Goal: Task Accomplishment & Management: Use online tool/utility

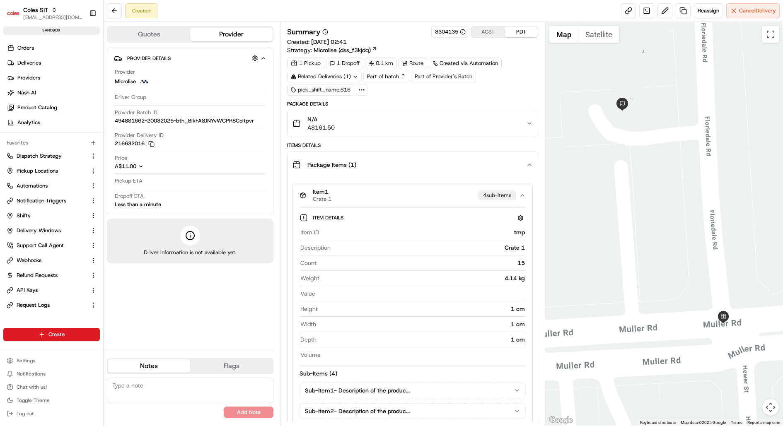
scroll to position [186, 0]
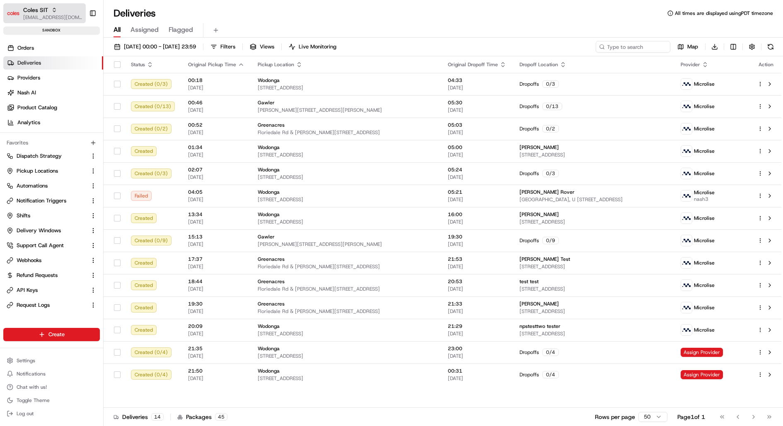
click at [64, 14] on span "kareem@usenash.com" at bounding box center [52, 17] width 59 height 7
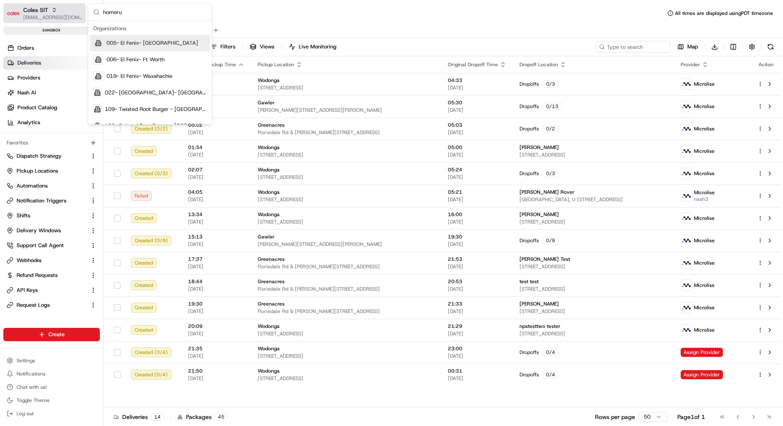
type input "homerun"
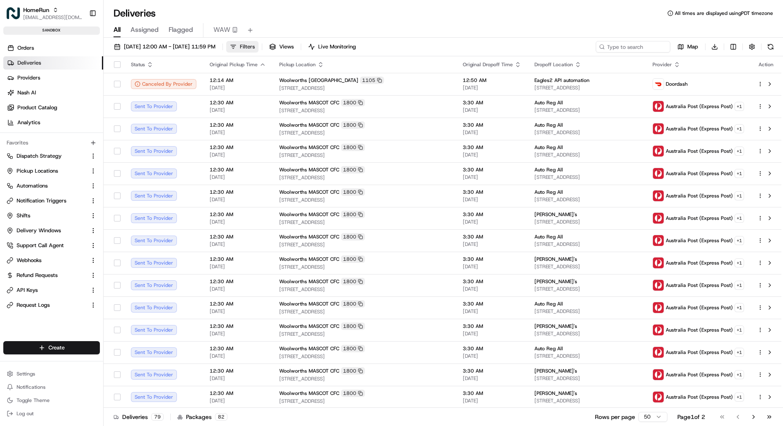
click at [255, 43] on span "Filters" at bounding box center [247, 46] width 15 height 7
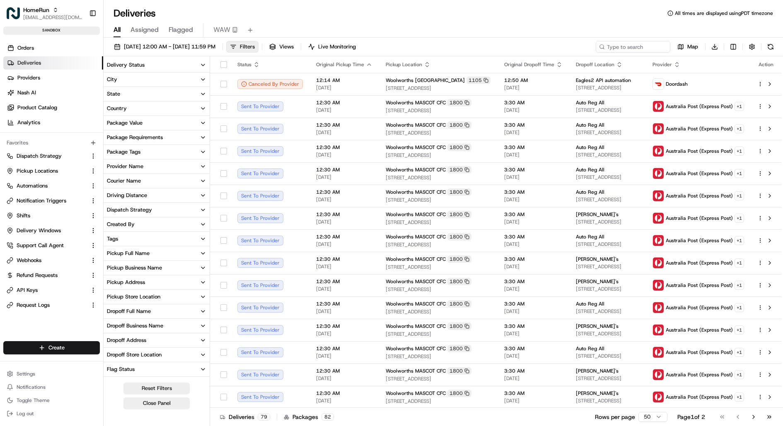
click at [152, 134] on div "Package Requirements" at bounding box center [135, 137] width 56 height 7
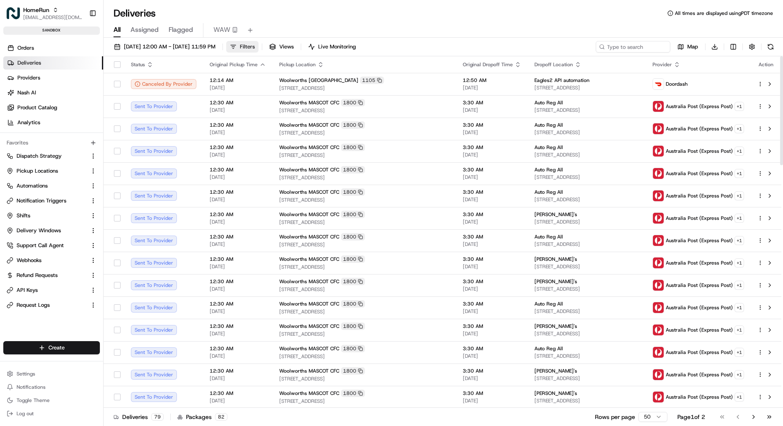
click at [258, 47] on button "Filters" at bounding box center [242, 47] width 32 height 12
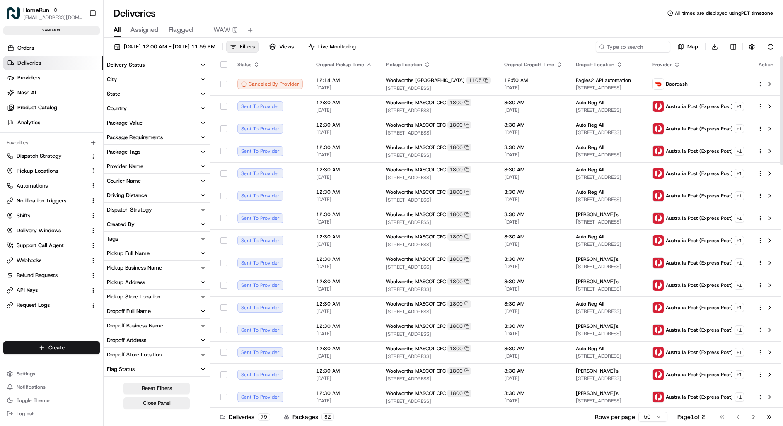
click at [171, 170] on button "Provider Name" at bounding box center [157, 166] width 106 height 14
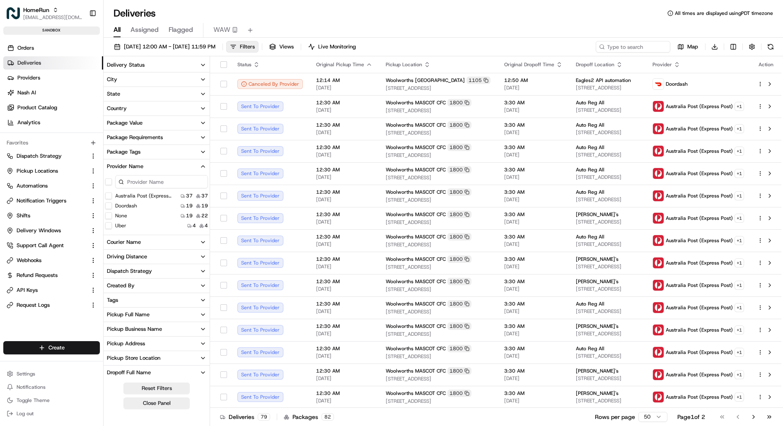
click at [158, 136] on div "Package Requirements" at bounding box center [135, 137] width 56 height 7
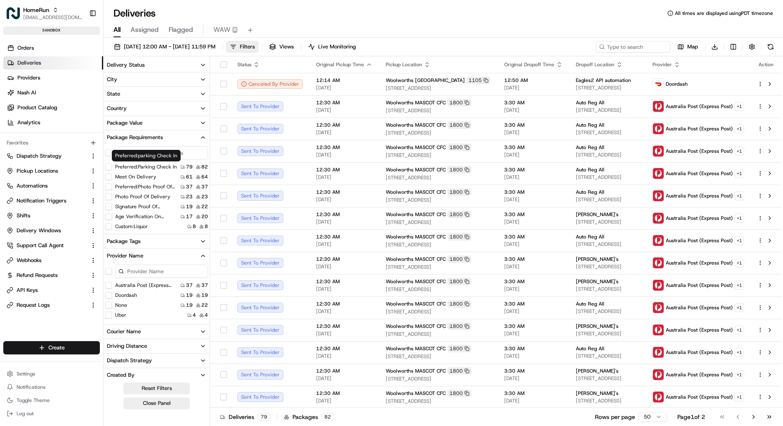
click at [162, 152] on div "Preferred:parking Check In Preferred:parking Check In" at bounding box center [146, 156] width 69 height 12
click at [178, 152] on div "Preferred:parking Check In Preferred:parking Check In" at bounding box center [146, 156] width 69 height 12
click at [186, 151] on input at bounding box center [161, 152] width 93 height 13
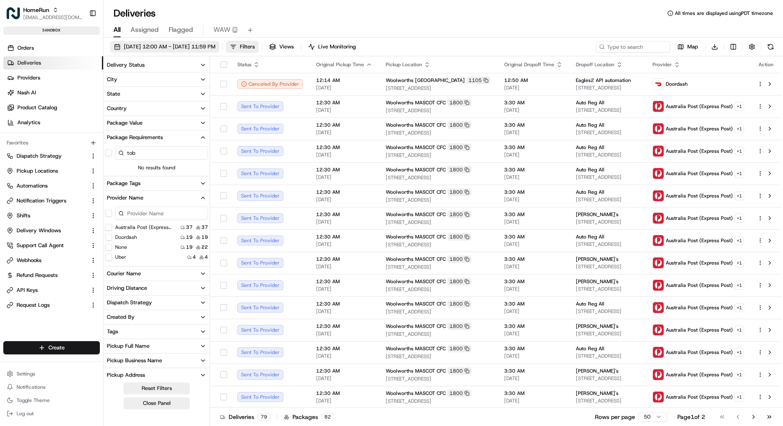
type input "tob"
click at [193, 45] on span "19/08/2025 12:00 AM - 19/08/2025 11:59 PM" at bounding box center [170, 46] width 92 height 7
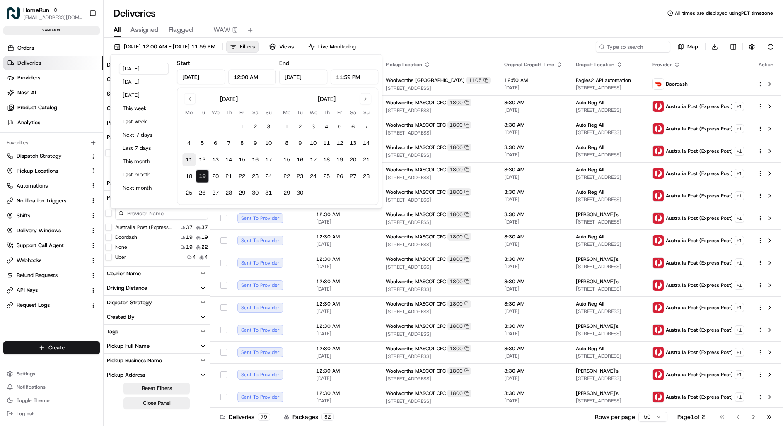
click at [186, 155] on button "11" at bounding box center [188, 159] width 13 height 13
type input "Aug 11, 2025"
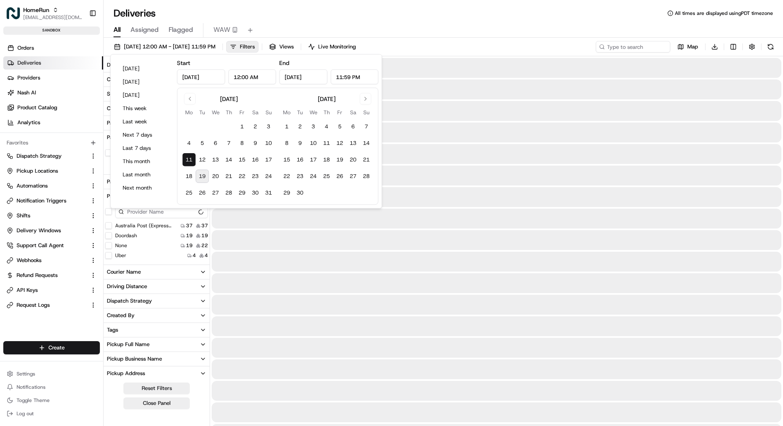
click at [197, 174] on button "19" at bounding box center [201, 176] width 13 height 13
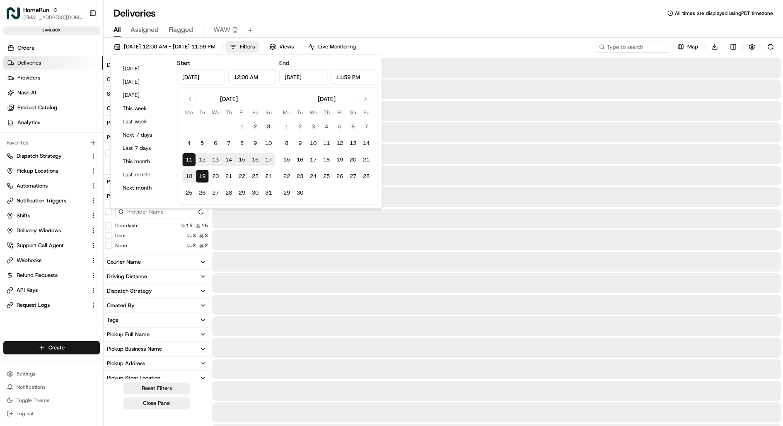
type input "Aug 19, 2025"
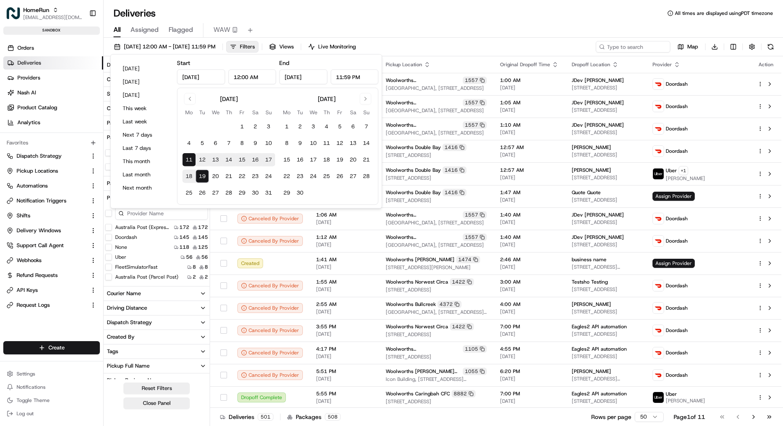
click at [369, 8] on div "Deliveries All times are displayed using PDT timezone" at bounding box center [443, 13] width 679 height 13
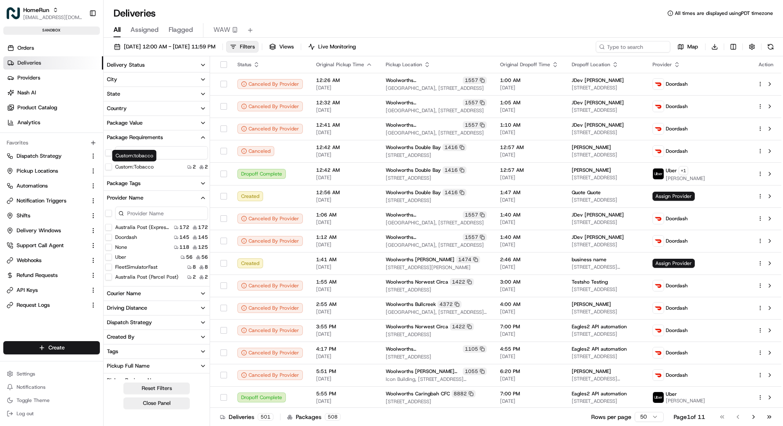
click at [147, 168] on label "Custom:tobacco" at bounding box center [134, 167] width 39 height 7
click at [112, 168] on button "Custom:tobacco" at bounding box center [108, 167] width 7 height 7
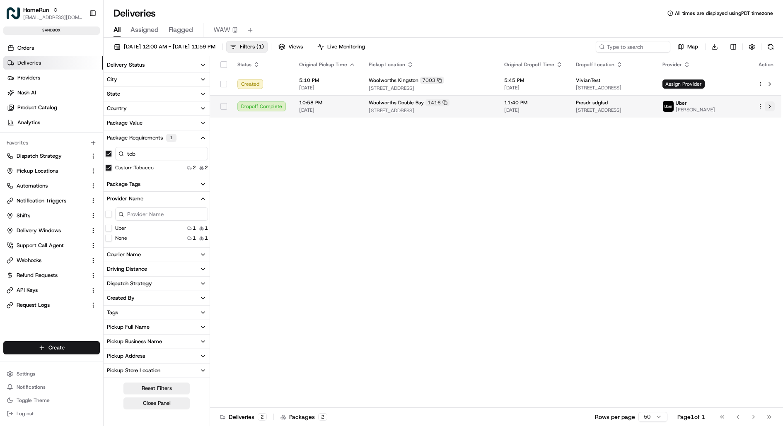
click at [765, 106] on button at bounding box center [770, 106] width 10 height 10
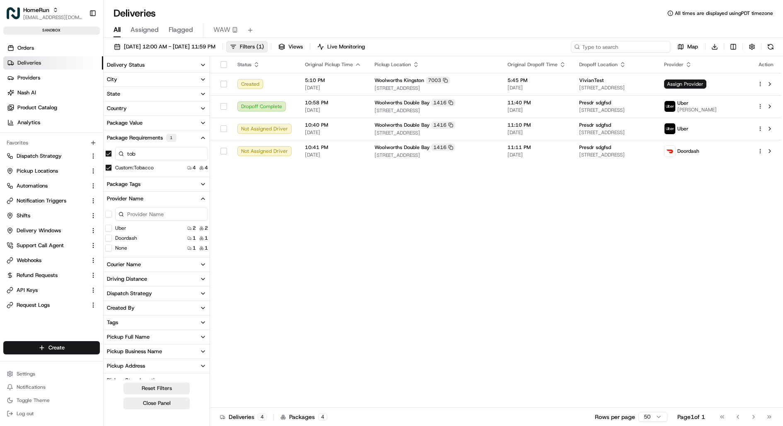
click at [624, 45] on input at bounding box center [620, 47] width 99 height 12
paste input "job_D7TxBmUiTqRfnyVxjHoyx4"
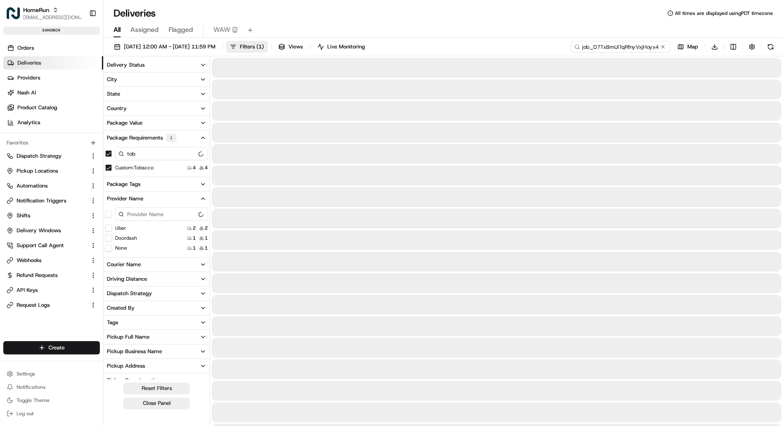
type input "job_D7TxBmUiTqRfnyVxjHoyx4"
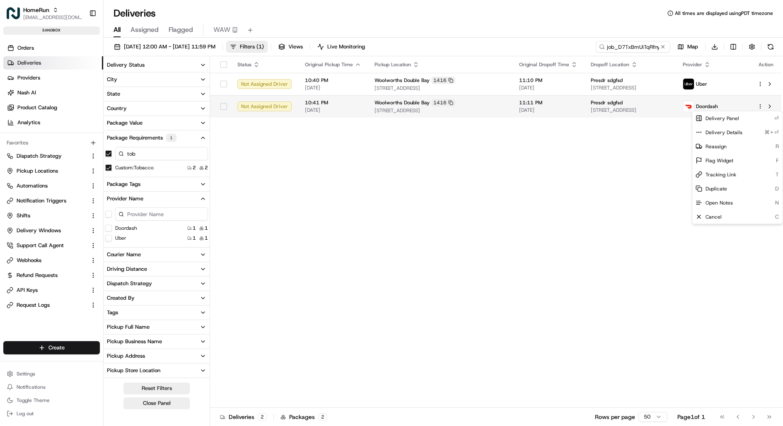
click at [759, 105] on html "HomeRun kareem@usenash.com Toggle Sidebar sandbox Orders Deliveries Providers N…" at bounding box center [391, 213] width 783 height 426
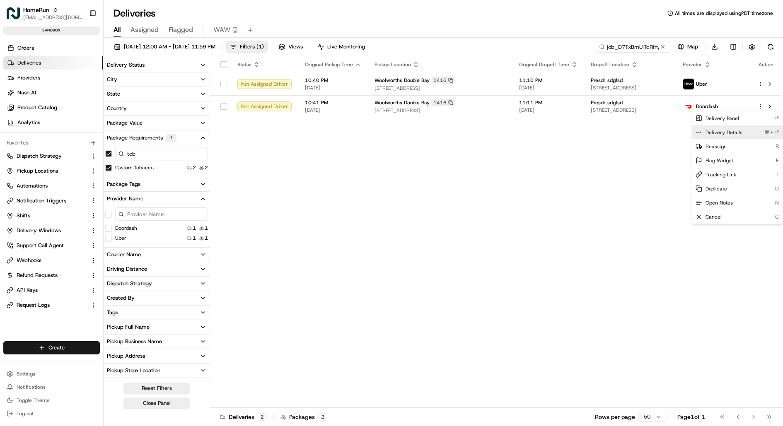
click at [738, 128] on div "Delivery Details ⌘+⏎" at bounding box center [737, 132] width 90 height 14
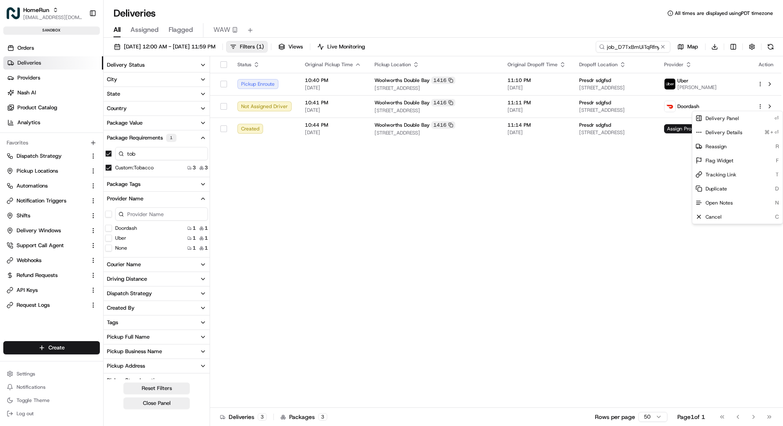
click at [673, 80] on html "HomeRun kareem@usenash.com Toggle Sidebar sandbox Orders Deliveries Providers N…" at bounding box center [391, 213] width 783 height 426
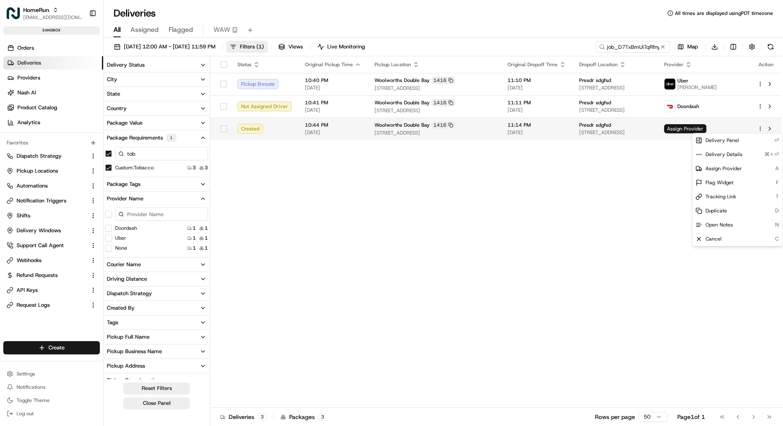
click at [762, 127] on html "HomeRun kareem@usenash.com Toggle Sidebar sandbox Orders Deliveries Providers N…" at bounding box center [391, 213] width 783 height 426
click at [750, 152] on div "Delivery Details ⌘+⏎" at bounding box center [737, 154] width 90 height 14
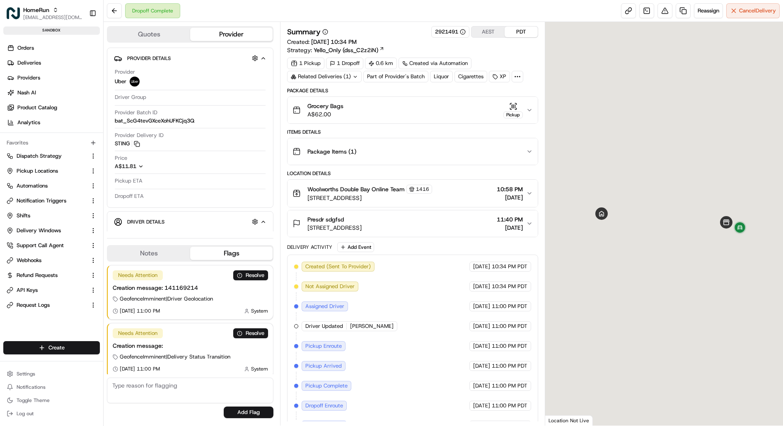
scroll to position [2, 0]
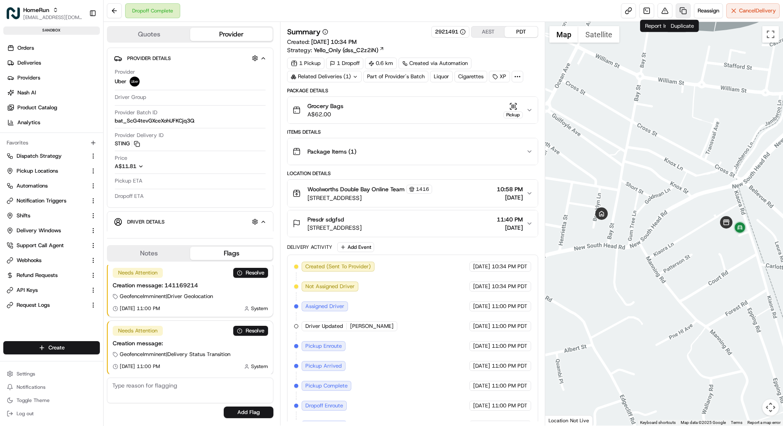
click at [679, 7] on link at bounding box center [682, 10] width 15 height 15
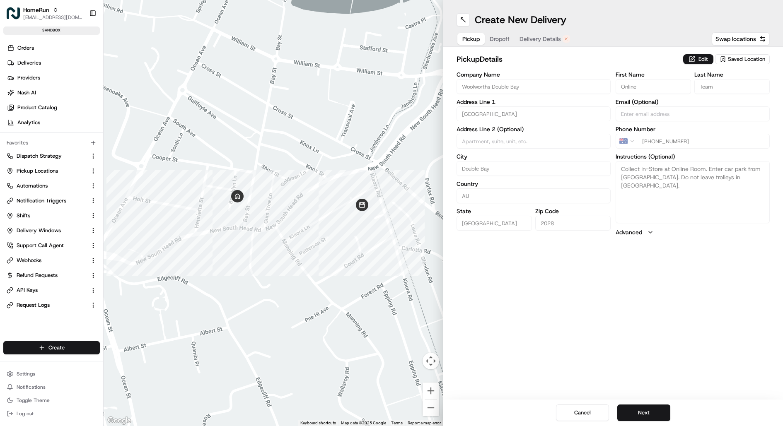
click at [502, 39] on span "Dropoff" at bounding box center [500, 39] width 20 height 8
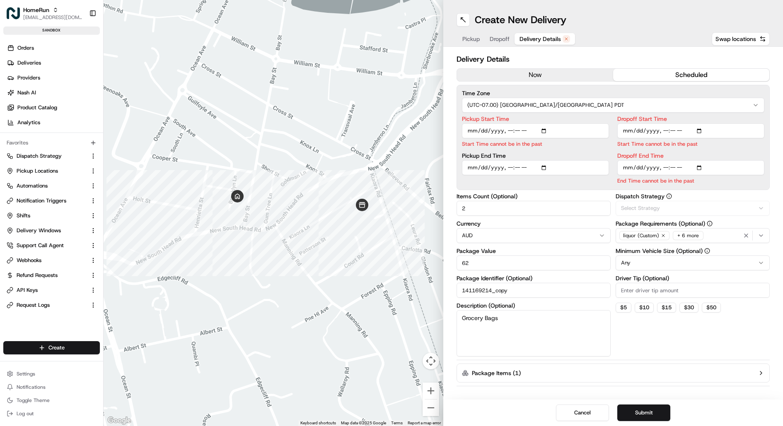
click at [533, 38] on span "Delivery Details" at bounding box center [539, 39] width 41 height 8
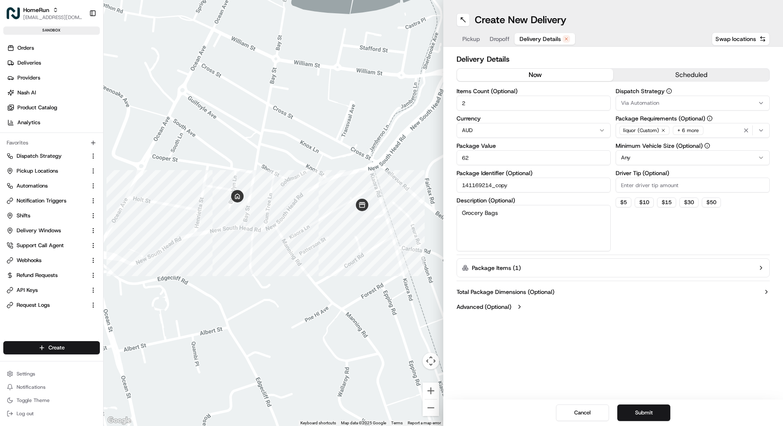
click at [536, 80] on button "now" at bounding box center [535, 75] width 156 height 12
click at [719, 130] on div "liquor (Custom) + 6 more" at bounding box center [692, 130] width 150 height 12
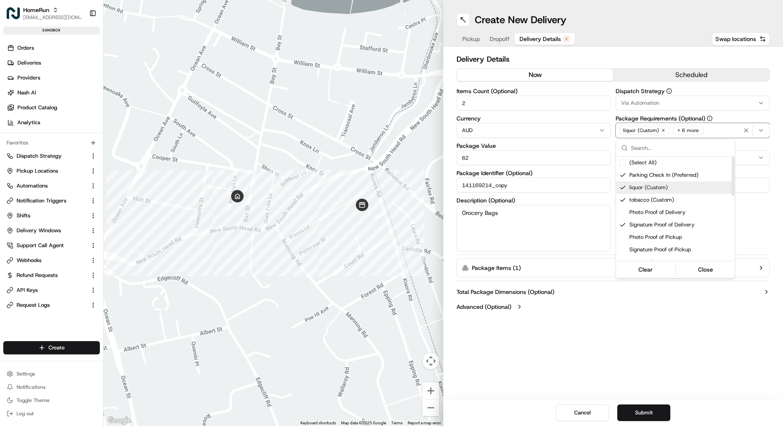
click at [663, 187] on span "liquor (Custom)" at bounding box center [680, 187] width 102 height 7
click at [663, 174] on span "Parking Check In (Preferred)" at bounding box center [680, 174] width 102 height 7
click at [660, 196] on span "Signature Proof of Delivery" at bounding box center [680, 199] width 102 height 7
click at [658, 237] on span "Age Verification on Delivery" at bounding box center [680, 237] width 102 height 7
click at [662, 239] on span "Age Verification on Delivery" at bounding box center [680, 237] width 102 height 7
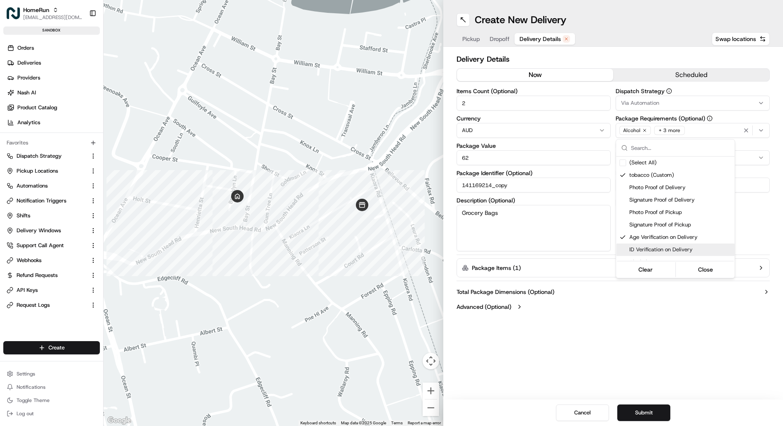
click at [654, 405] on html "HomeRun [EMAIL_ADDRESS][DOMAIN_NAME] Toggle Sidebar sandbox Orders Deliveries P…" at bounding box center [391, 213] width 783 height 426
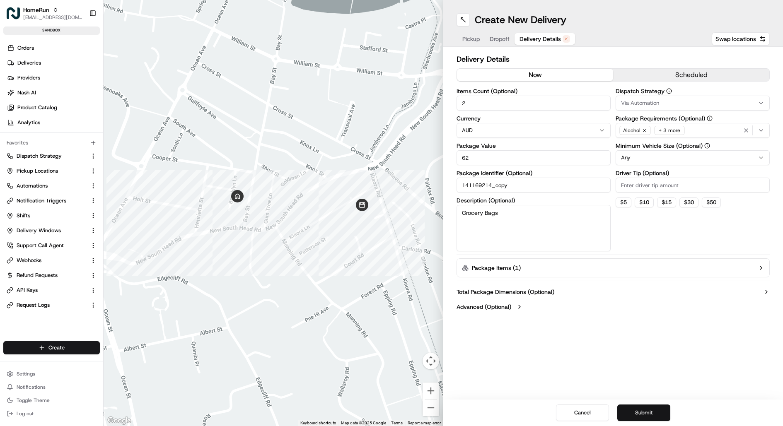
click at [654, 408] on button "Submit" at bounding box center [643, 413] width 53 height 17
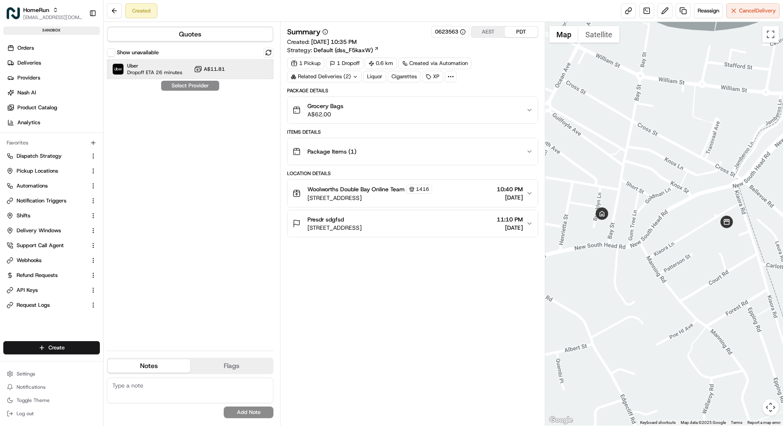
click at [228, 65] on div "Uber Dropoff ETA 26 minutes A$11.81" at bounding box center [190, 69] width 166 height 20
click at [206, 83] on button "Assign Provider" at bounding box center [190, 86] width 59 height 10
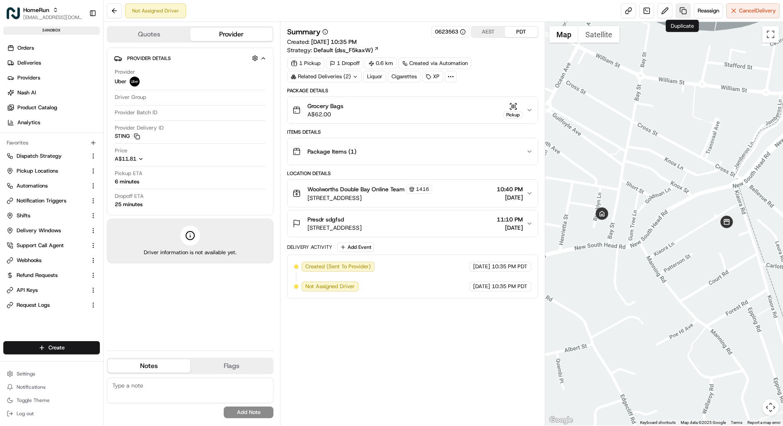
click at [680, 17] on link at bounding box center [682, 10] width 15 height 15
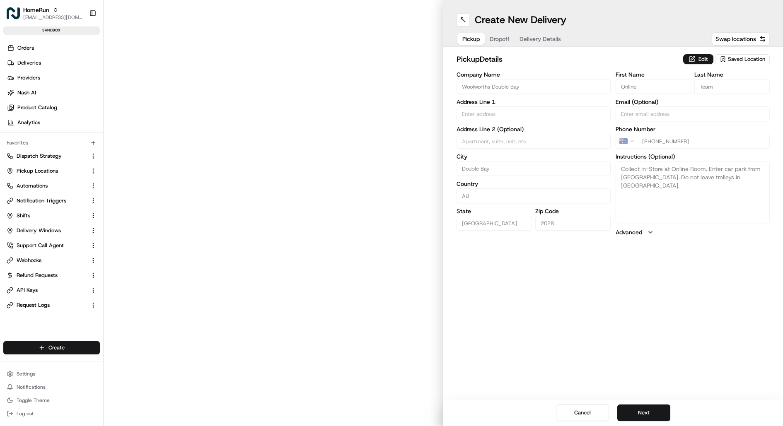
type input "[GEOGRAPHIC_DATA]"
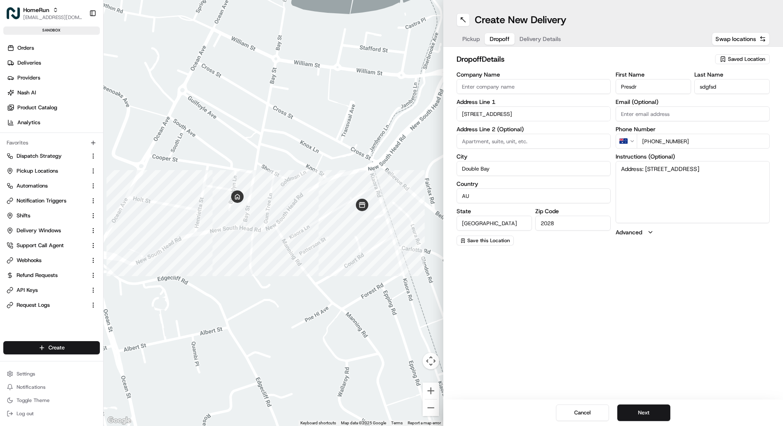
click at [502, 36] on span "Dropoff" at bounding box center [500, 39] width 20 height 8
click at [537, 36] on span "Delivery Details" at bounding box center [539, 39] width 41 height 8
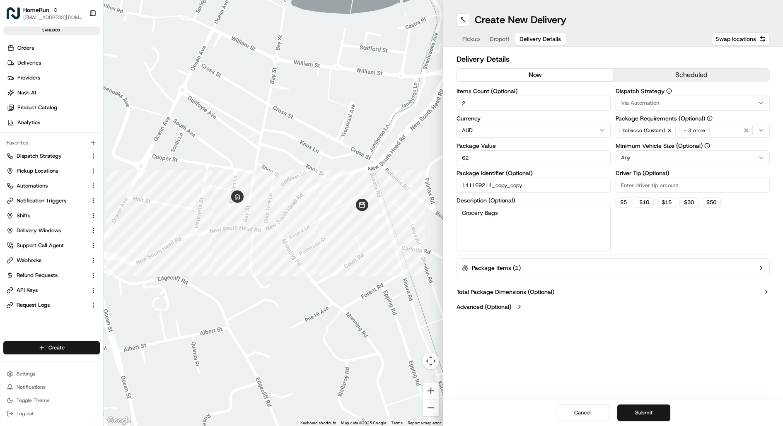
click at [713, 127] on div "tobacco (Custom) + 3 more" at bounding box center [692, 130] width 150 height 12
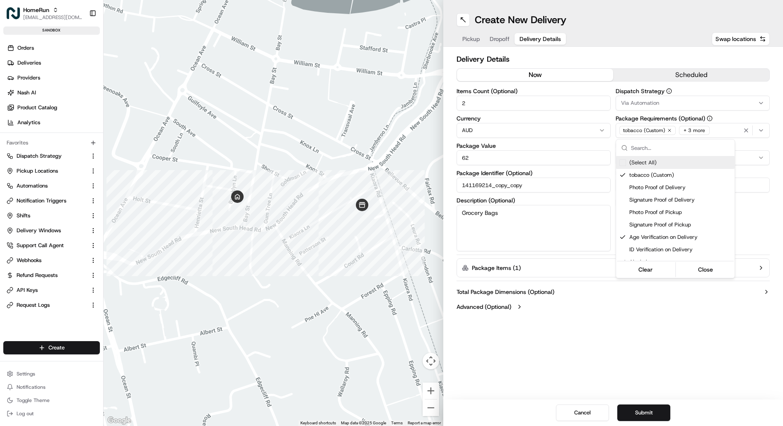
click at [673, 105] on html "HomeRun [EMAIL_ADDRESS][DOMAIN_NAME] Toggle Sidebar sandbox Orders Deliveries P…" at bounding box center [391, 213] width 783 height 426
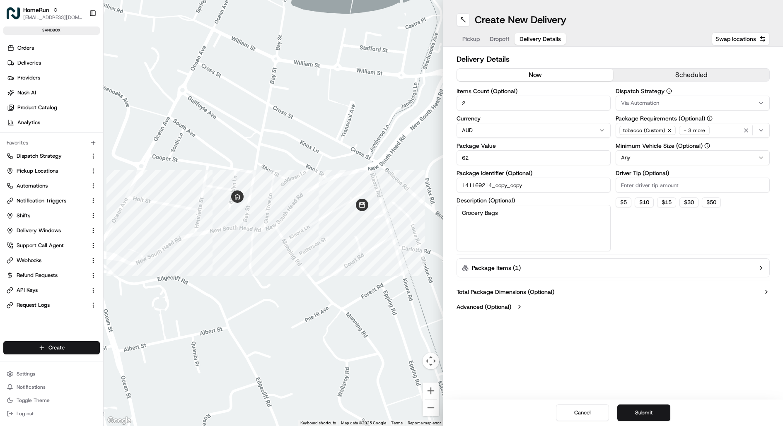
click at [666, 105] on div "Via Automation" at bounding box center [692, 102] width 150 height 7
type input "doordas"
click at [630, 422] on html "HomeRun [EMAIL_ADDRESS][DOMAIN_NAME] Toggle Sidebar sandbox Orders Deliveries P…" at bounding box center [391, 213] width 783 height 426
click at [636, 408] on button "Submit" at bounding box center [643, 413] width 53 height 17
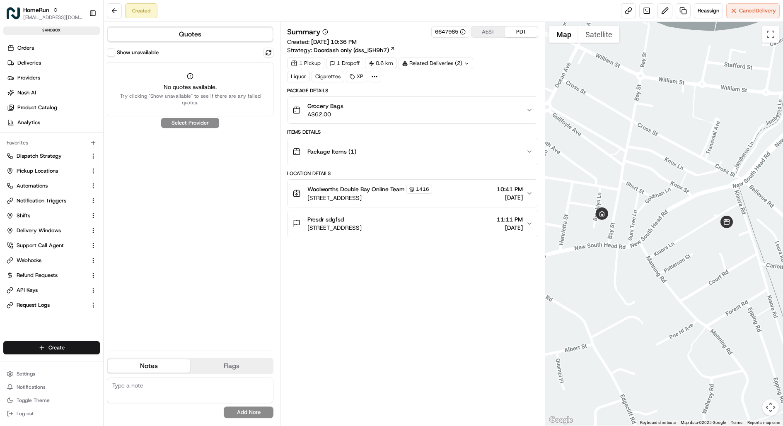
click at [114, 53] on button "Show unavailable" at bounding box center [111, 52] width 8 height 8
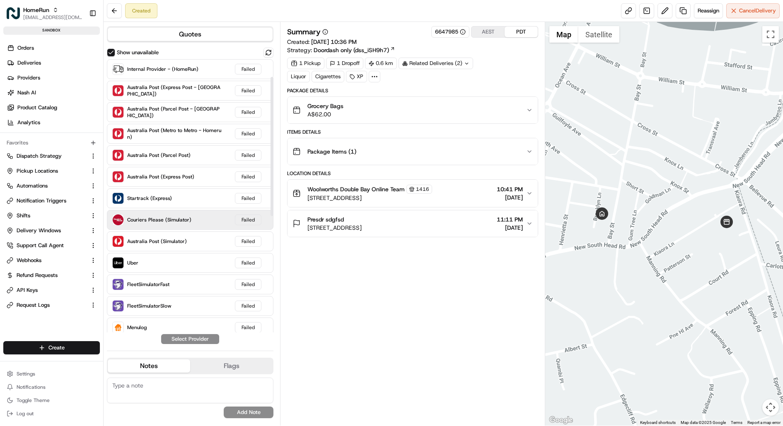
scroll to position [263, 0]
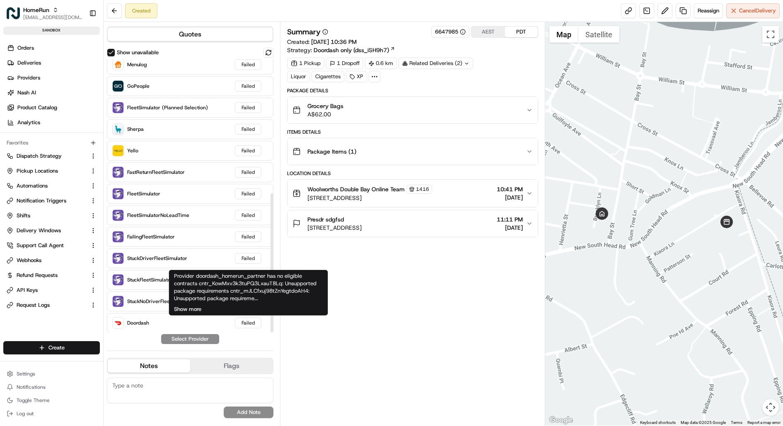
click at [193, 307] on button "Show more" at bounding box center [187, 309] width 27 height 7
click at [216, 299] on div "Provider doordash_homerun_partner has no eligible contracts cntr_KowMxv3k3tuPQ3…" at bounding box center [248, 288] width 149 height 30
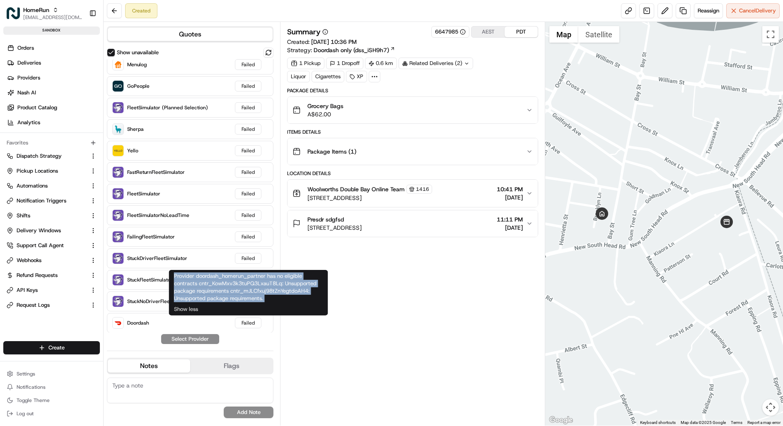
click at [216, 299] on div "Provider doordash_homerun_partner has no eligible contracts cntr_KowMxv3k3tuPQ3…" at bounding box center [248, 288] width 149 height 30
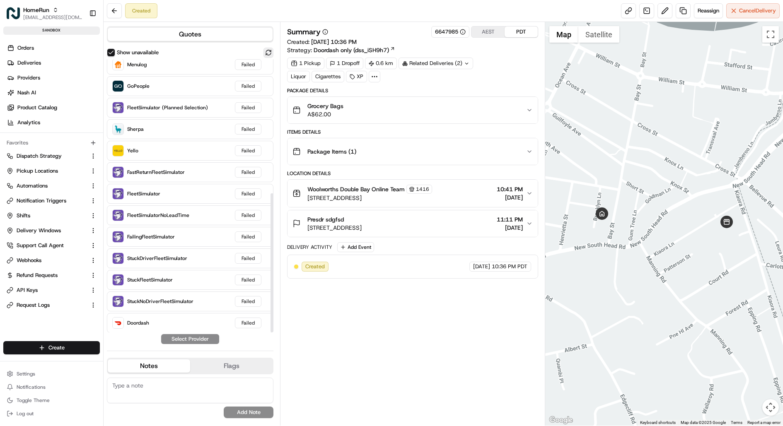
click at [268, 52] on button at bounding box center [268, 53] width 10 height 10
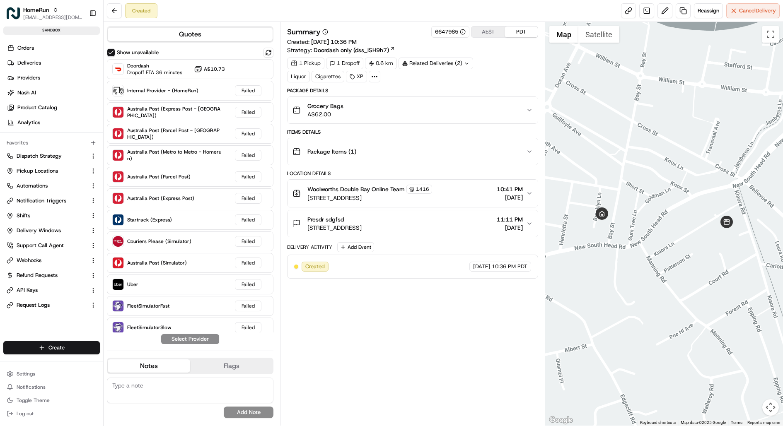
click at [111, 53] on button "Show unavailable" at bounding box center [111, 52] width 8 height 8
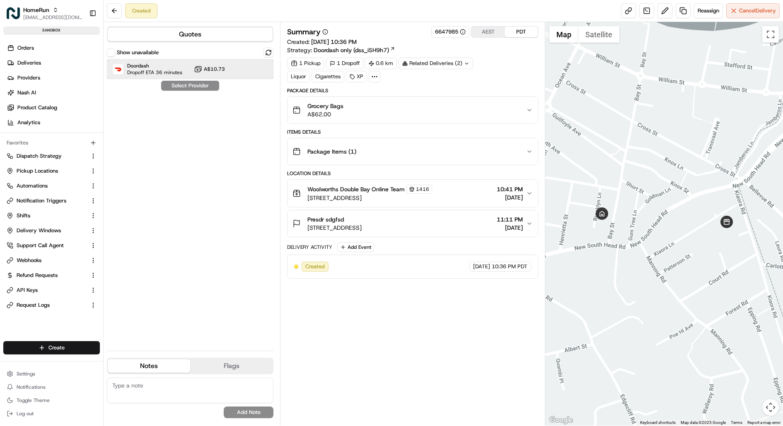
click at [151, 67] on span "Doordash" at bounding box center [154, 66] width 55 height 7
click at [183, 86] on button "Assign Provider" at bounding box center [190, 86] width 59 height 10
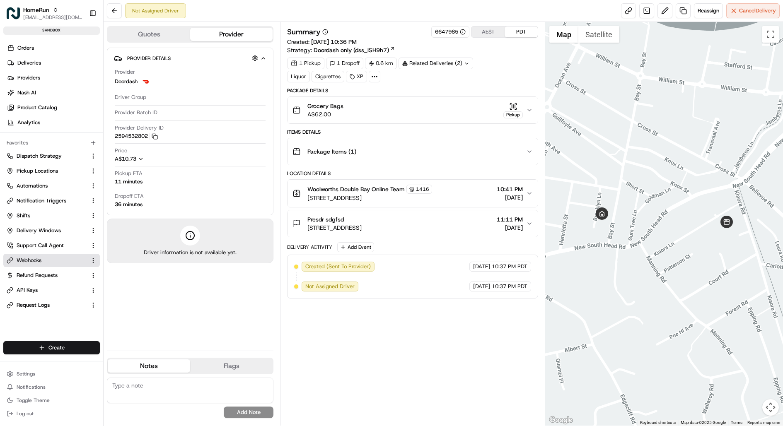
click at [31, 260] on span "Webhooks" at bounding box center [29, 260] width 25 height 7
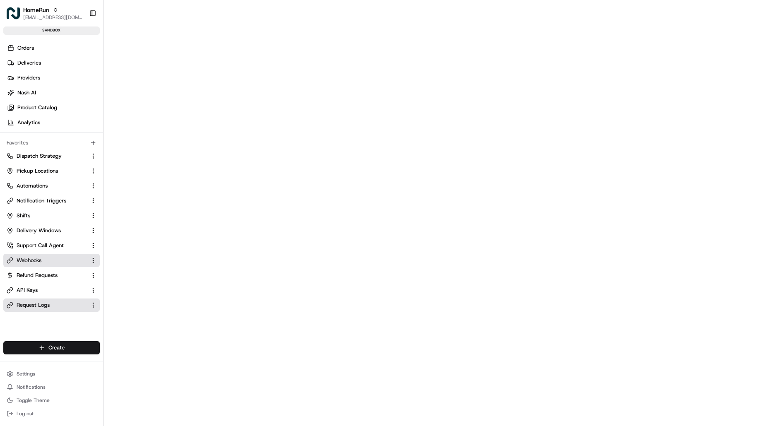
click at [55, 303] on link "Request Logs" at bounding box center [47, 304] width 80 height 7
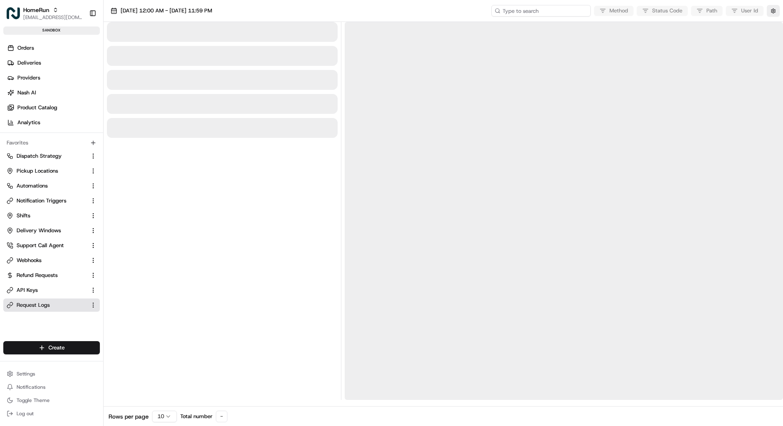
click at [554, 10] on input at bounding box center [540, 11] width 99 height 12
paste input "job_D7TxBmUiTqRfnyVxjHoyx4"
type input "job_D7TxBmUiTqRfnyVxjHoyx4"
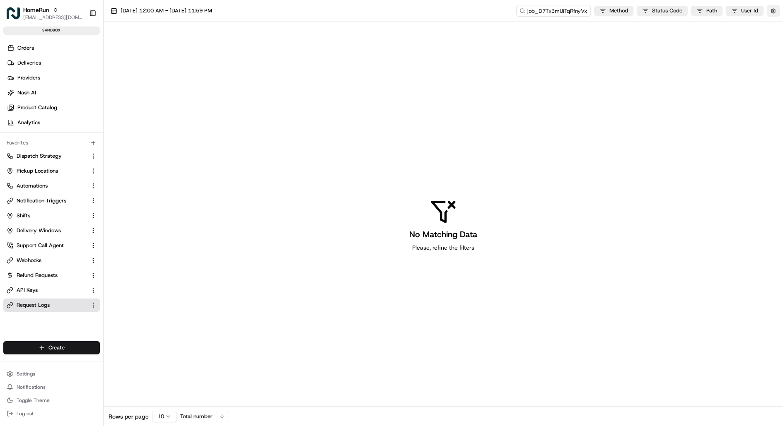
click at [769, 9] on button "button" at bounding box center [773, 11] width 13 height 12
click at [779, 22] on div "Display Only Provider Logs" at bounding box center [725, 25] width 116 height 15
click at [777, 23] on button "Display Only Provider Logs" at bounding box center [774, 25] width 7 height 7
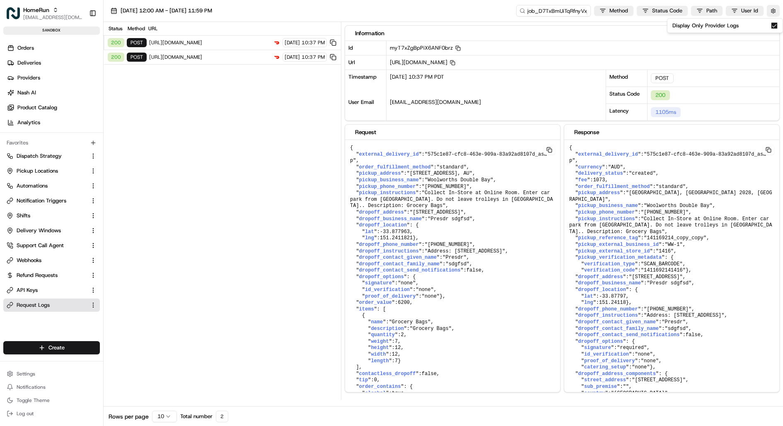
click at [247, 47] on div "200 POST https://openapi.doordash.com/drive/v2/deliveries 19/08/2025 10:37 PM" at bounding box center [222, 43] width 237 height 14
click at [244, 54] on span "https://openapi.doordash.com/drive/v2/quotes" at bounding box center [209, 57] width 121 height 7
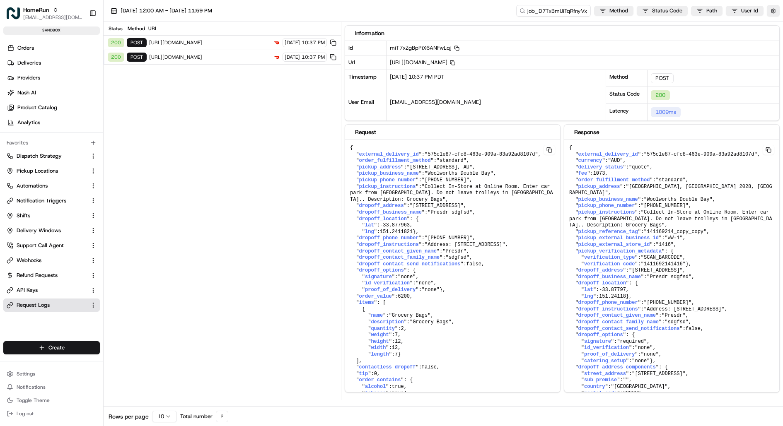
click at [243, 41] on span "https://openapi.doordash.com/drive/v2/deliveries" at bounding box center [209, 42] width 121 height 7
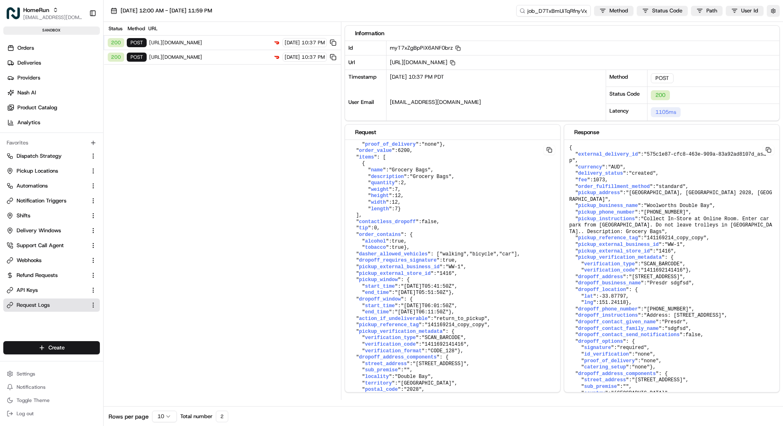
scroll to position [298, 0]
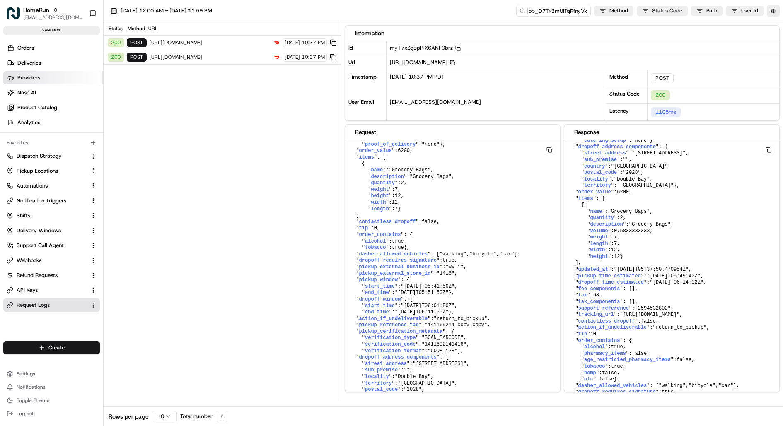
click at [50, 77] on link "Providers" at bounding box center [53, 77] width 100 height 13
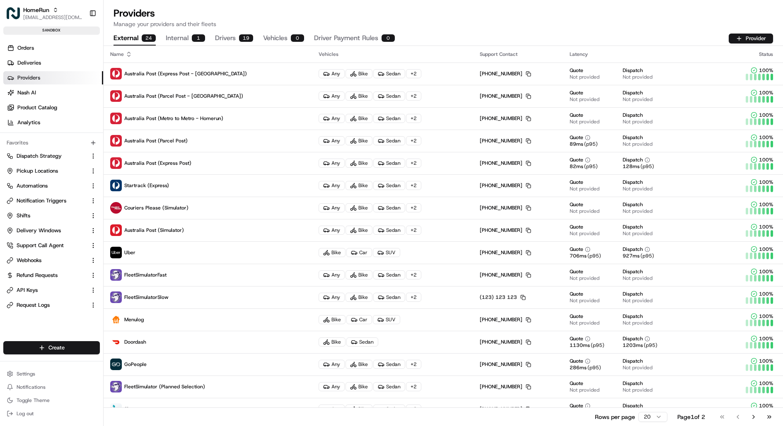
scroll to position [102, 0]
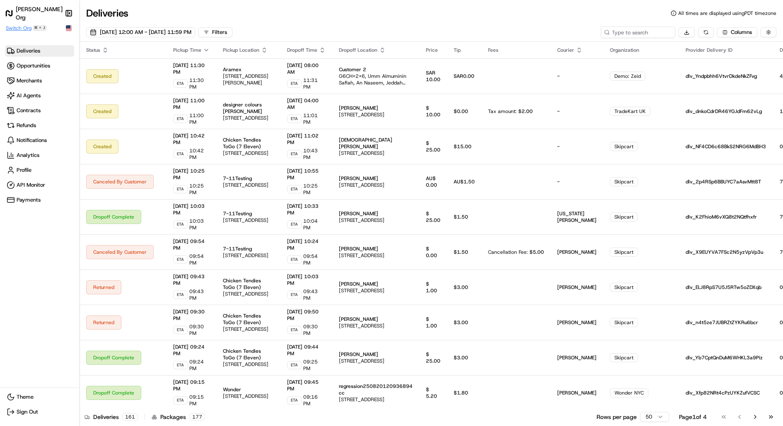
click at [21, 27] on span "Switch Org" at bounding box center [19, 28] width 26 height 7
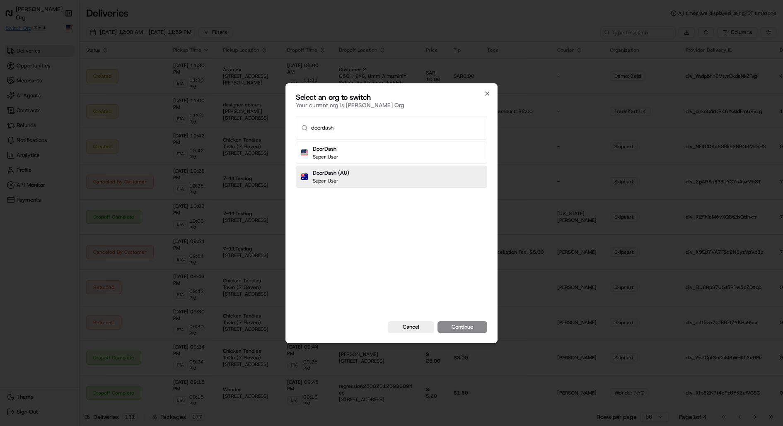
type input "doordash"
click at [437, 321] on button "Continue" at bounding box center [462, 327] width 50 height 12
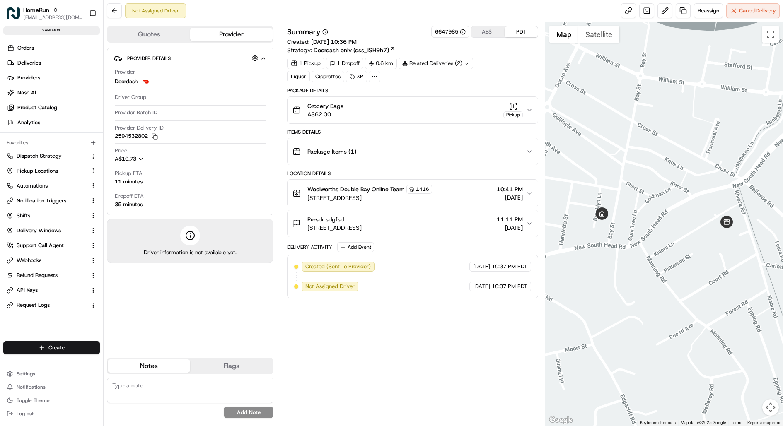
click at [397, 120] on button "Grocery Bags A$62.00 Pickup" at bounding box center [412, 110] width 250 height 27
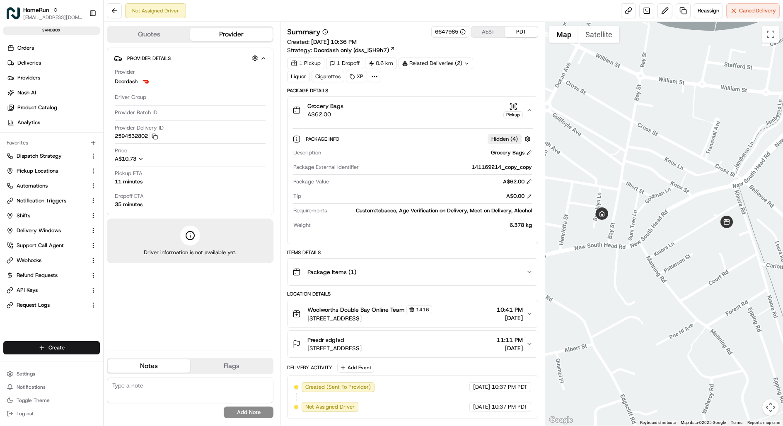
click at [482, 207] on div "Custom:tobacco, Age Verification on Delivery, Meet on Delivery, Alcohol" at bounding box center [431, 210] width 202 height 7
click at [681, 11] on link at bounding box center [682, 10] width 15 height 15
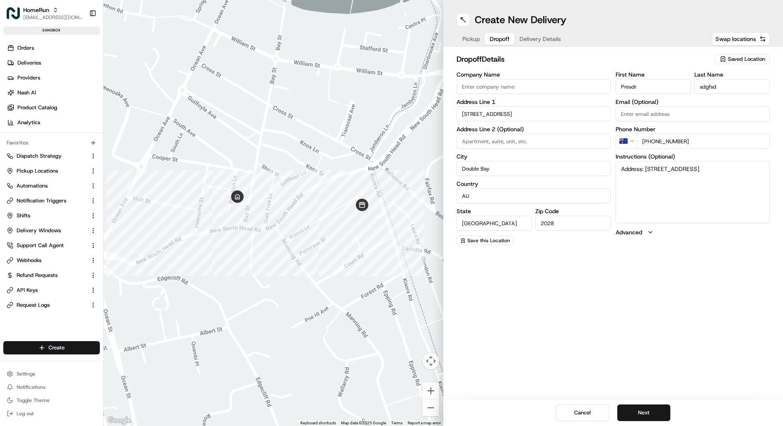
click at [502, 40] on span "Dropoff" at bounding box center [500, 39] width 20 height 8
click at [532, 40] on span "Delivery Details" at bounding box center [539, 39] width 41 height 8
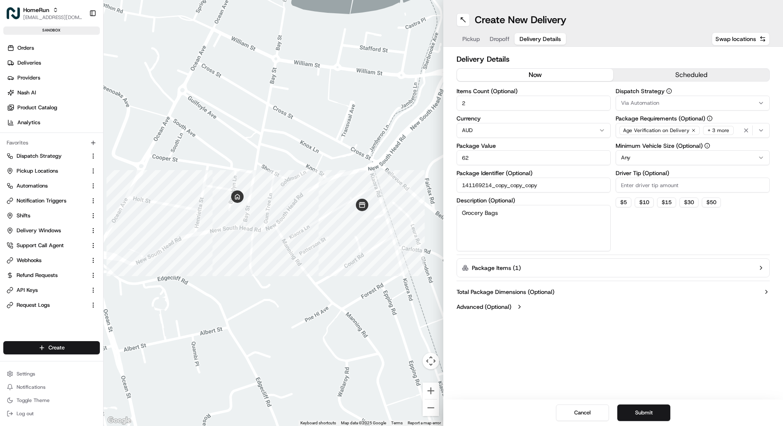
click at [689, 106] on div "Via Automation" at bounding box center [692, 102] width 150 height 7
type input "sher"
click at [664, 408] on html "HomeRun [EMAIL_ADDRESS][DOMAIN_NAME] Toggle Sidebar sandbox Orders Deliveries P…" at bounding box center [391, 213] width 783 height 426
click at [650, 412] on button "Submit" at bounding box center [643, 413] width 53 height 17
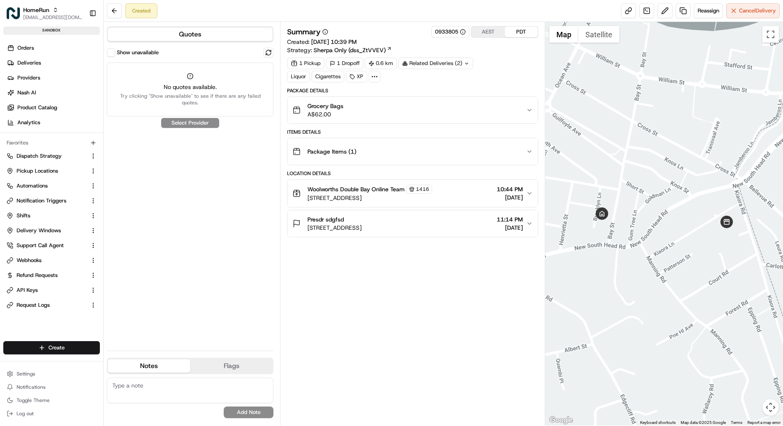
click at [115, 53] on button "Show unavailable" at bounding box center [111, 52] width 8 height 8
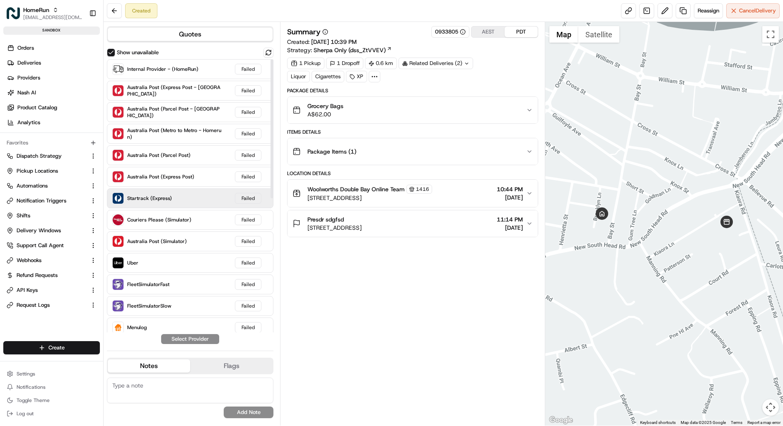
scroll to position [263, 0]
